Goal: Task Accomplishment & Management: Complete application form

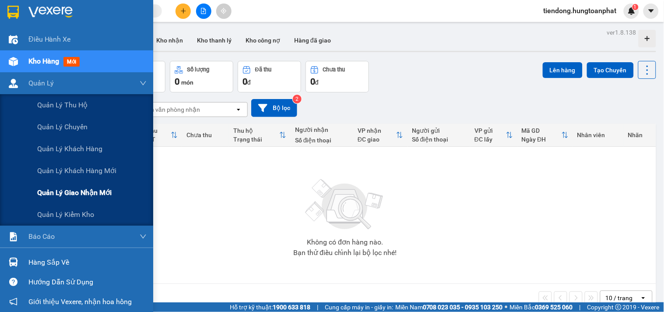
click at [92, 197] on span "Quản lý giao nhận mới" at bounding box center [74, 192] width 74 height 11
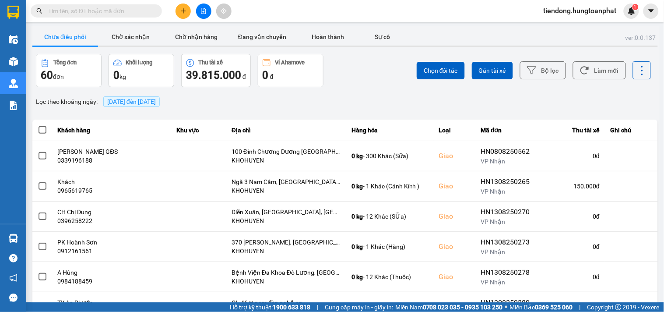
click at [143, 99] on span "[DATE] đến [DATE]" at bounding box center [131, 101] width 49 height 7
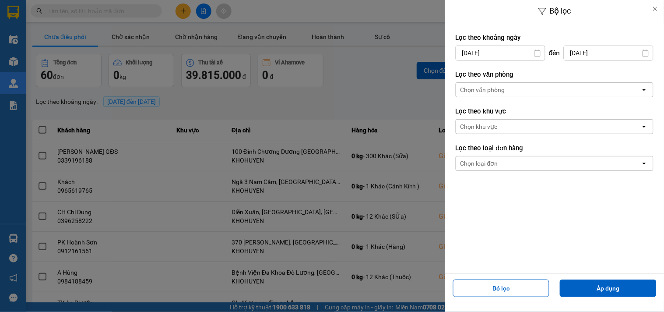
click at [485, 89] on div "Chọn văn phòng" at bounding box center [482, 89] width 45 height 9
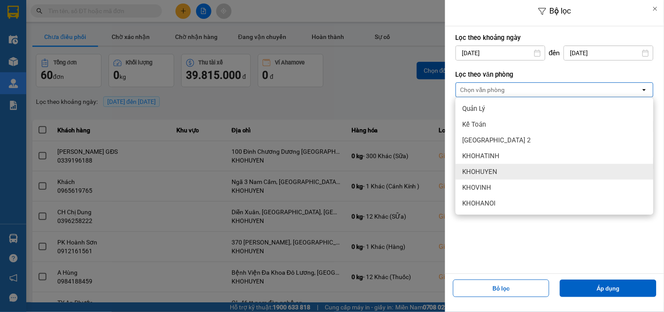
click at [496, 167] on span "KHOHUYEN" at bounding box center [480, 171] width 35 height 9
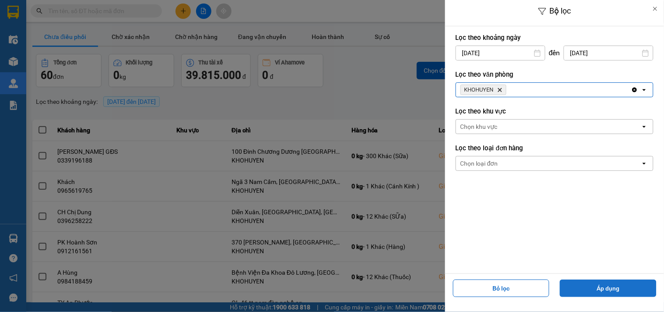
click at [607, 288] on button "Áp dụng" at bounding box center [608, 288] width 97 height 18
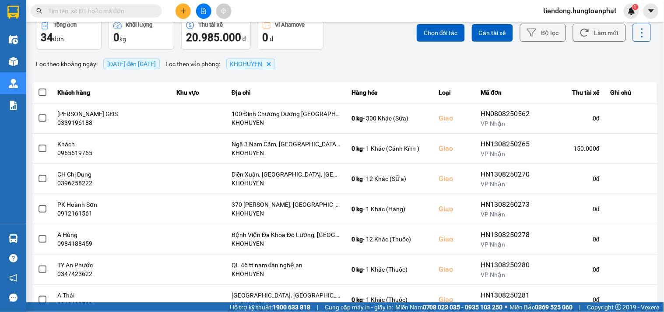
scroll to position [78, 0]
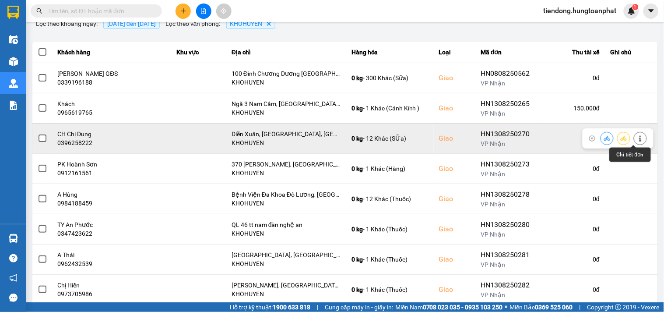
click at [637, 140] on icon at bounding box center [640, 138] width 6 height 6
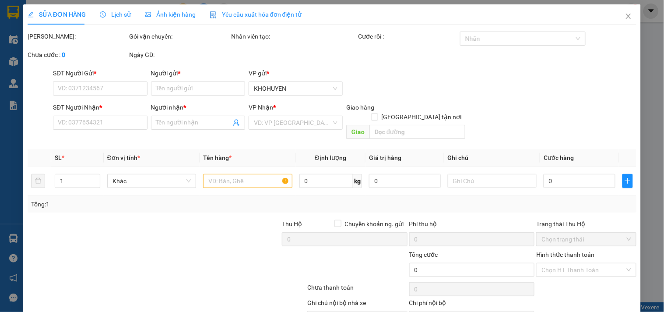
type input "0986857410"
type input "Nutri Plus"
type input "0396258222"
type input "CH Chị Dung"
checkbox input "true"
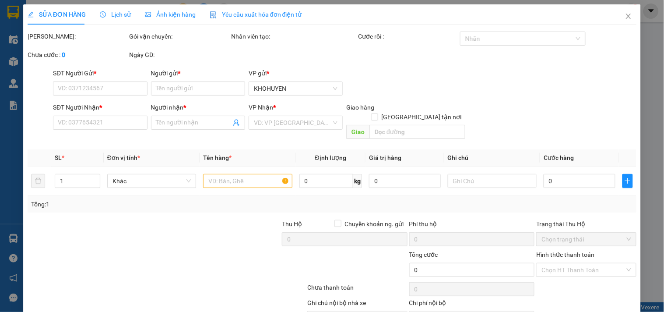
type input "Diễn Xuân, [GEOGRAPHIC_DATA], [GEOGRAPHIC_DATA]"
type input "85.000"
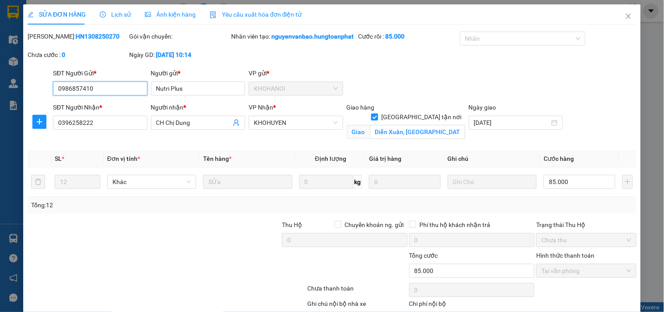
scroll to position [61, 0]
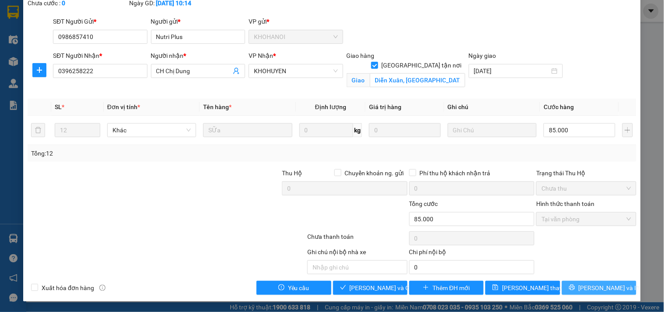
click at [598, 289] on span "[PERSON_NAME] và In" at bounding box center [609, 288] width 61 height 10
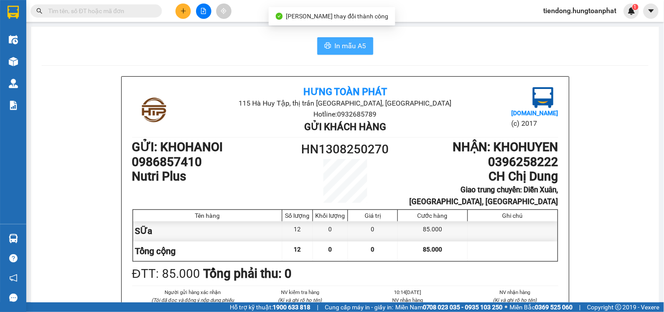
click at [338, 51] on button "In mẫu A5" at bounding box center [345, 46] width 56 height 18
